Goal: Find specific page/section: Find specific page/section

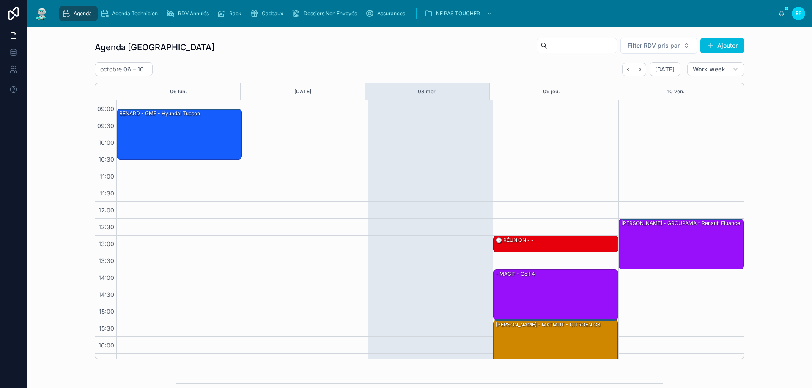
click at [320, 180] on div at bounding box center [305, 253] width 126 height 304
click at [87, 12] on span "Agenda" at bounding box center [83, 13] width 18 height 7
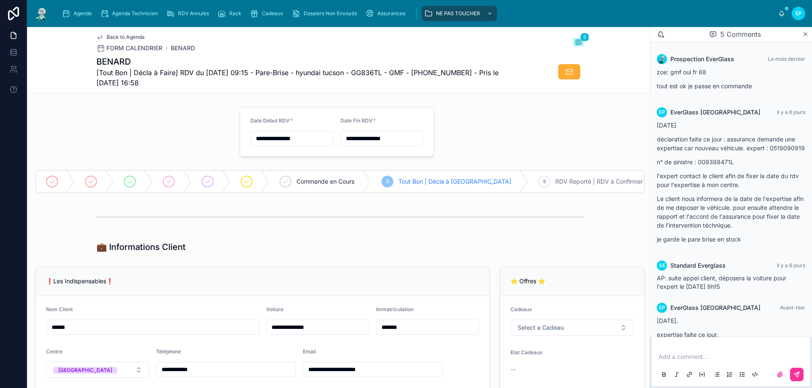
scroll to position [107, 0]
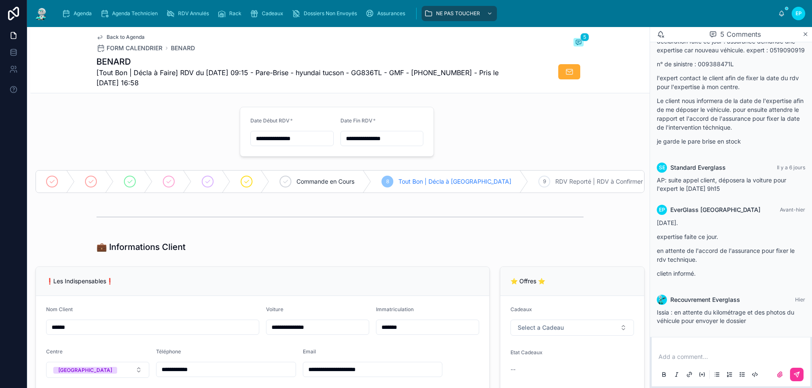
click at [79, 12] on span "Agenda" at bounding box center [83, 13] width 18 height 7
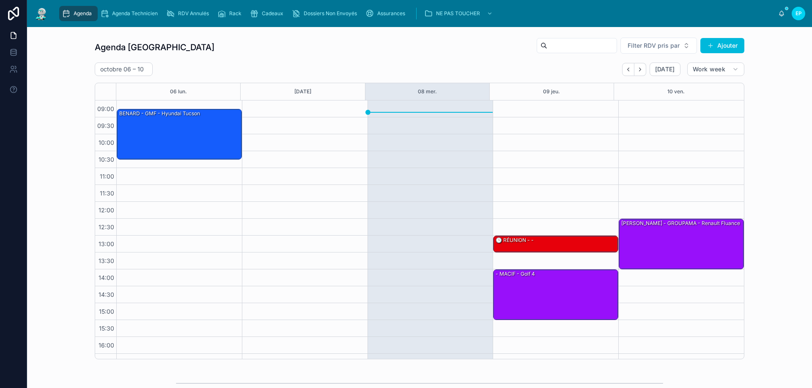
scroll to position [46, 0]
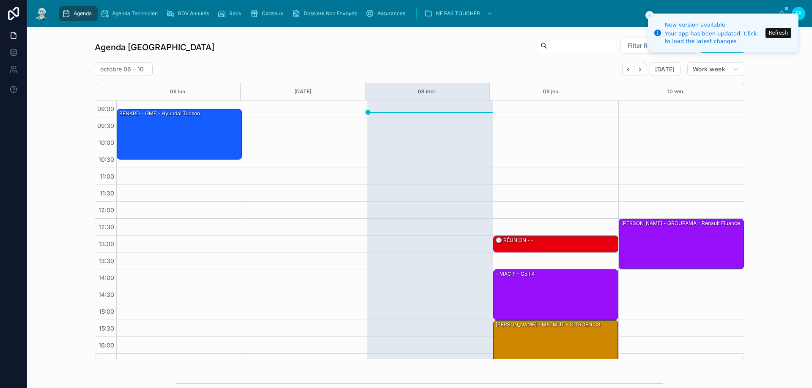
click at [779, 34] on button "Refresh" at bounding box center [778, 33] width 26 height 10
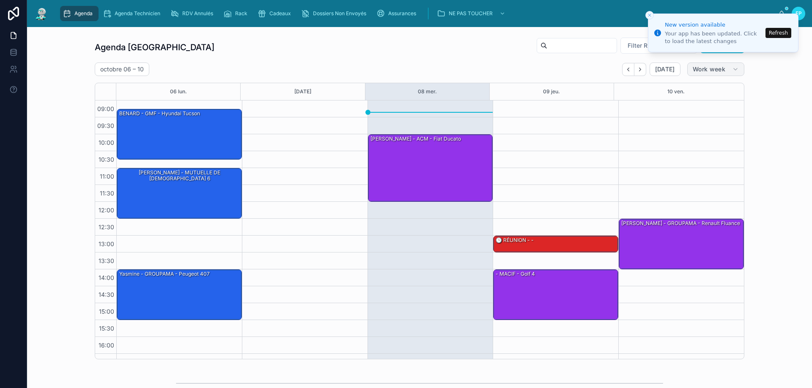
scroll to position [46, 0]
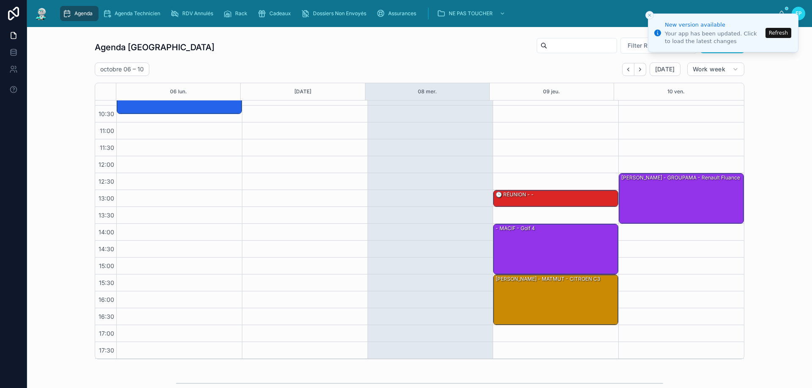
click at [776, 36] on button "Refresh" at bounding box center [778, 33] width 26 height 10
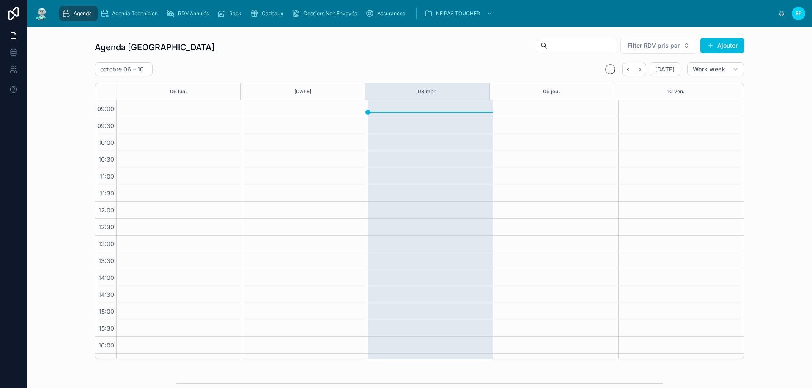
scroll to position [46, 0]
